Goal: Task Accomplishment & Management: Manage account settings

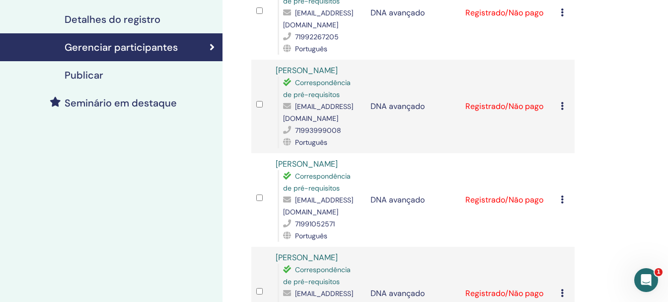
scroll to position [199, 0]
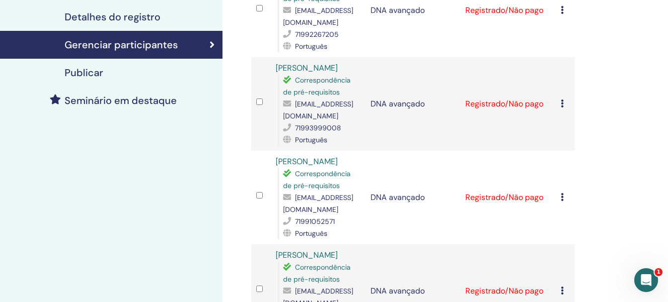
click at [564, 116] on td "Cancelar registro Não certifique-se automaticamente Marcar como pago Marcar com…" at bounding box center [565, 103] width 19 height 93
click at [564, 107] on icon at bounding box center [562, 103] width 3 height 8
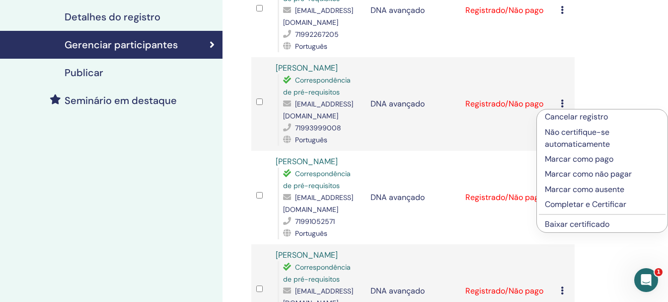
click at [314, 70] on font "Mari Conceição Silva de Araújo" at bounding box center [307, 68] width 62 height 10
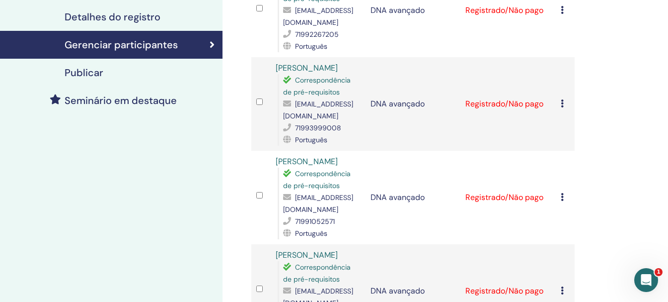
click at [316, 166] on font "Patrícia Santos" at bounding box center [307, 161] width 62 height 10
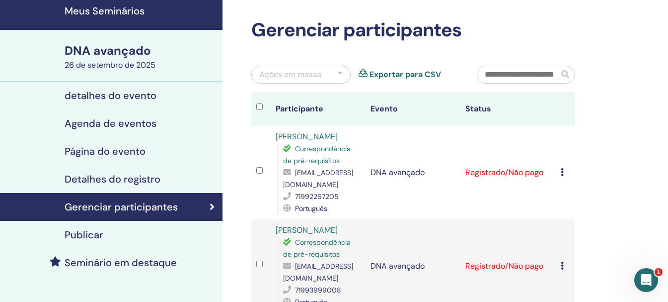
scroll to position [0, 0]
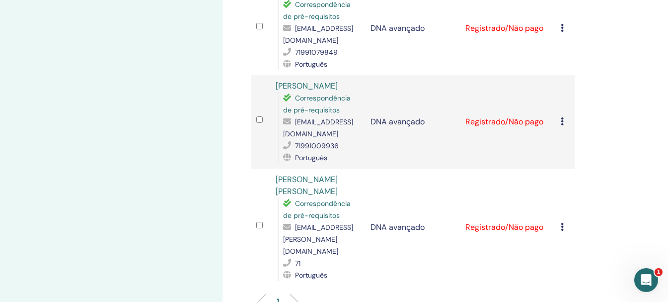
scroll to position [795, 0]
